Goal: Task Accomplishment & Management: Manage account settings

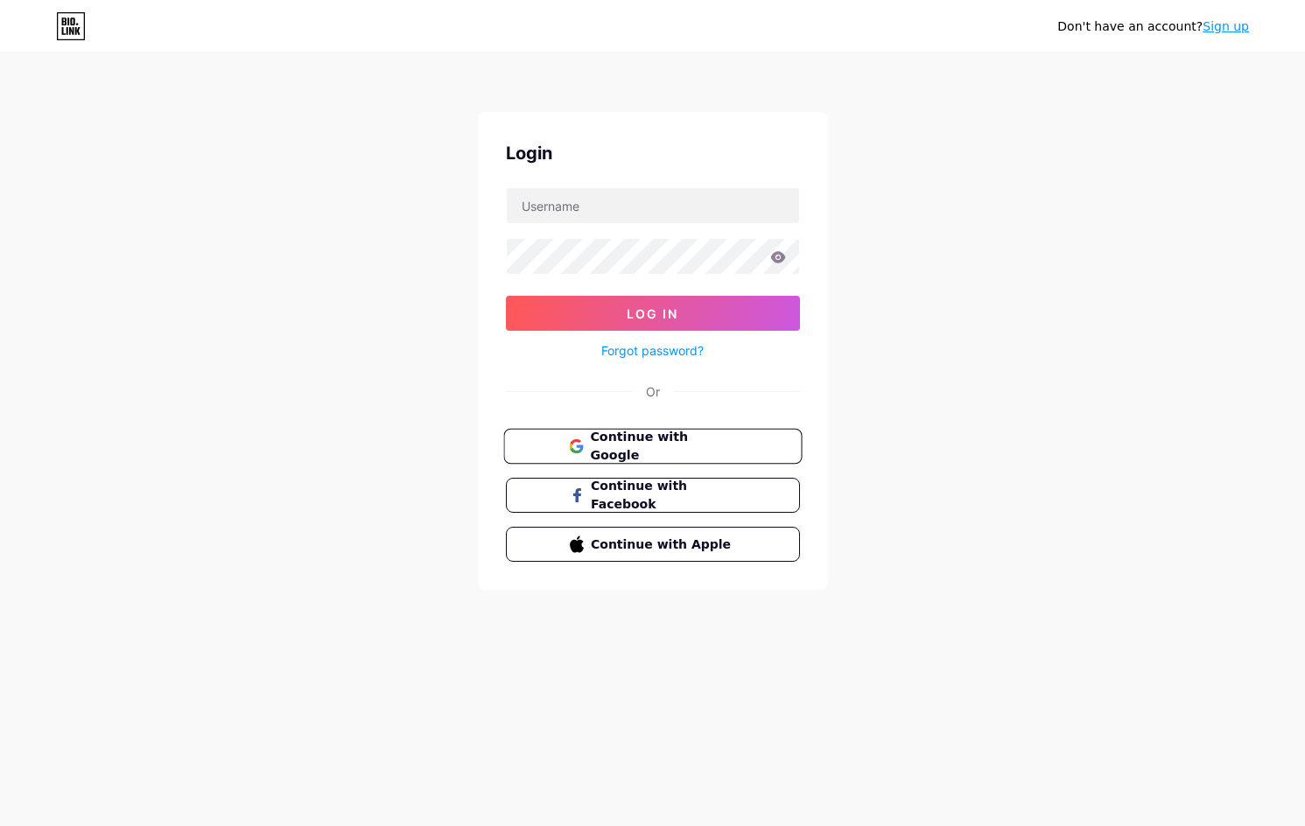
click at [646, 447] on span "Continue with Google" at bounding box center [663, 447] width 146 height 38
